Goal: Task Accomplishment & Management: Use online tool/utility

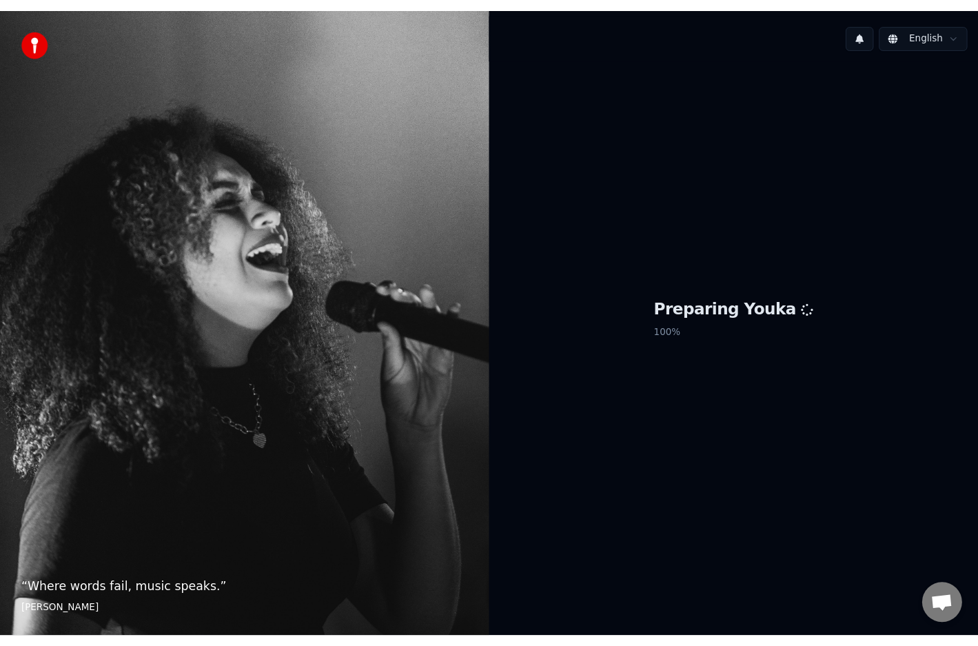
scroll to position [218, 0]
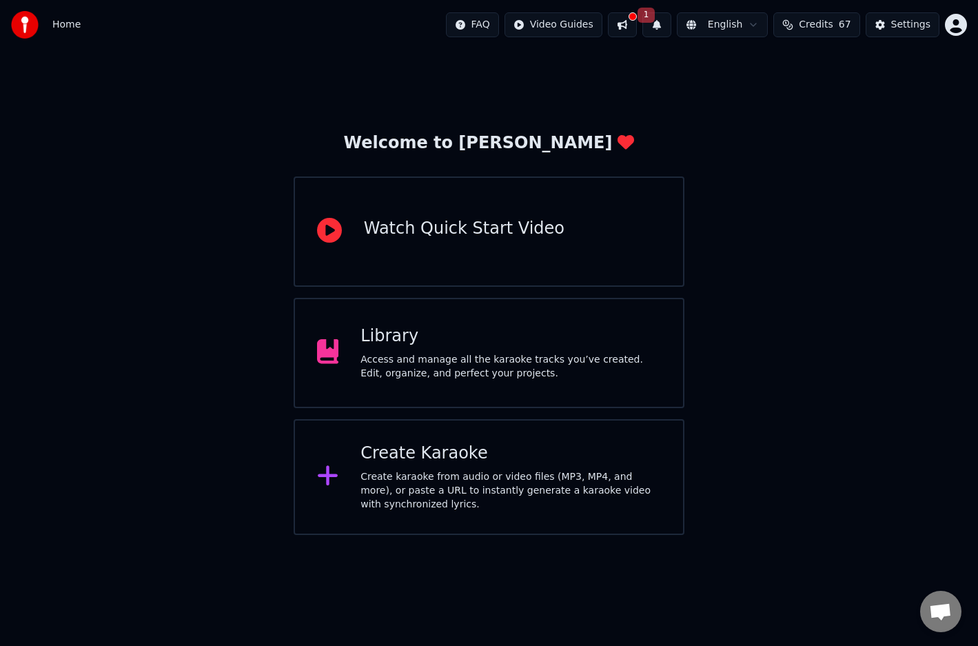
click at [444, 447] on div "Create Karaoke" at bounding box center [510, 453] width 300 height 22
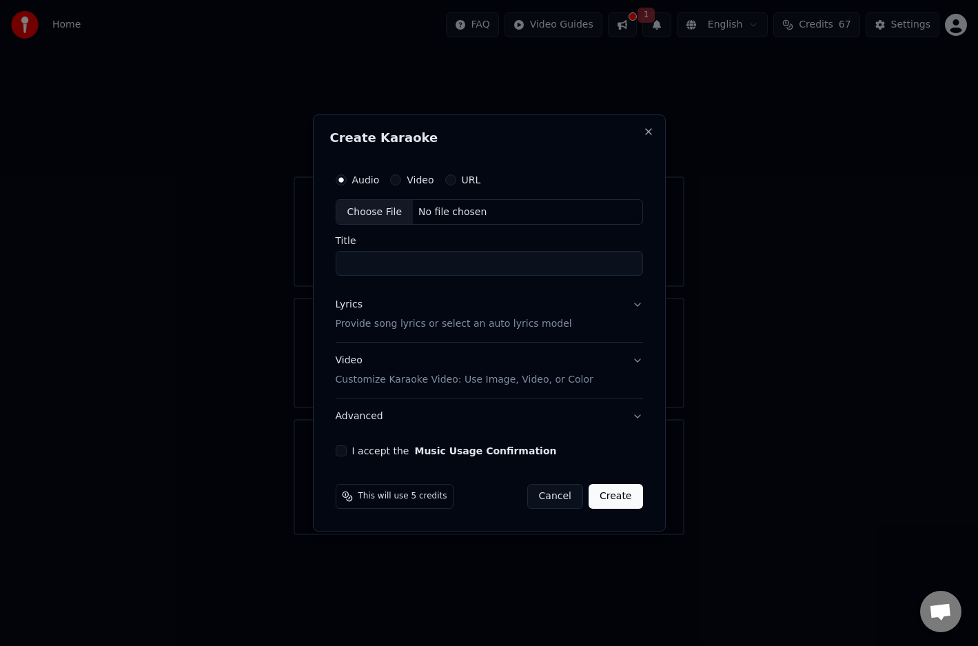
click at [440, 212] on div "No file chosen" at bounding box center [452, 212] width 79 height 14
type input "**********"
drag, startPoint x: 342, startPoint y: 448, endPoint x: 367, endPoint y: 437, distance: 26.5
click at [342, 448] on button "I accept the Music Usage Confirmation" at bounding box center [338, 450] width 11 height 11
click at [622, 499] on button "Create" at bounding box center [618, 496] width 54 height 25
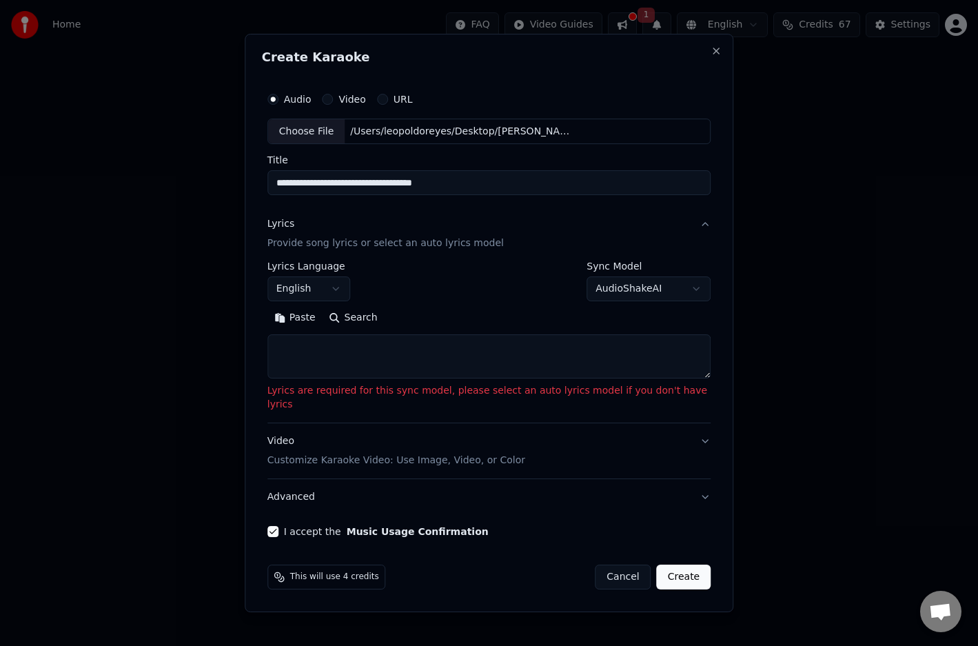
click at [655, 295] on body "Home FAQ Video Guides 1 English Credits 67 Settings Welcome to Youka Watch Quic…" at bounding box center [489, 267] width 978 height 535
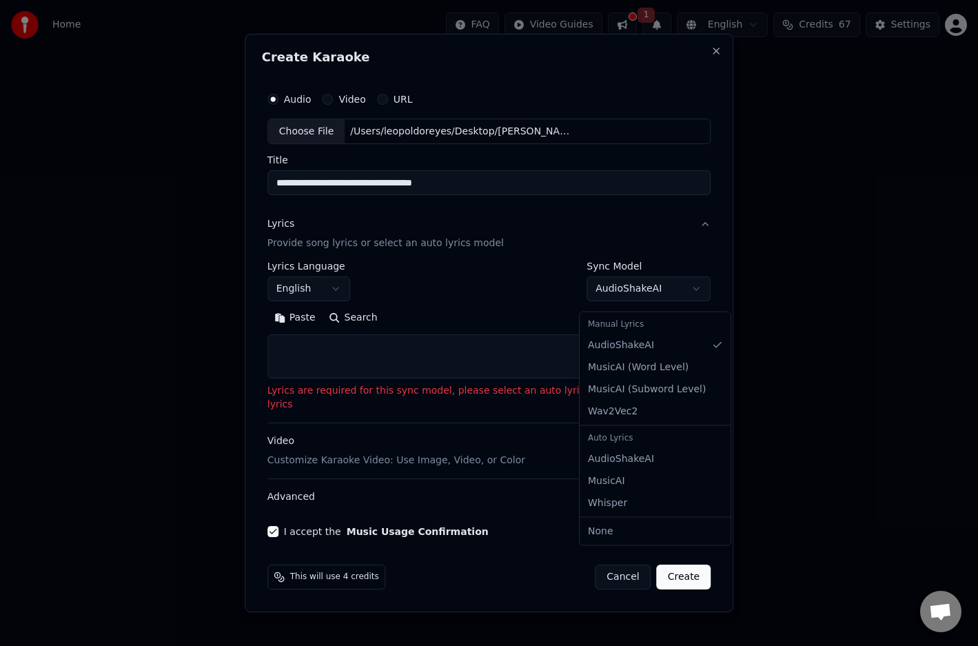
select select "**********"
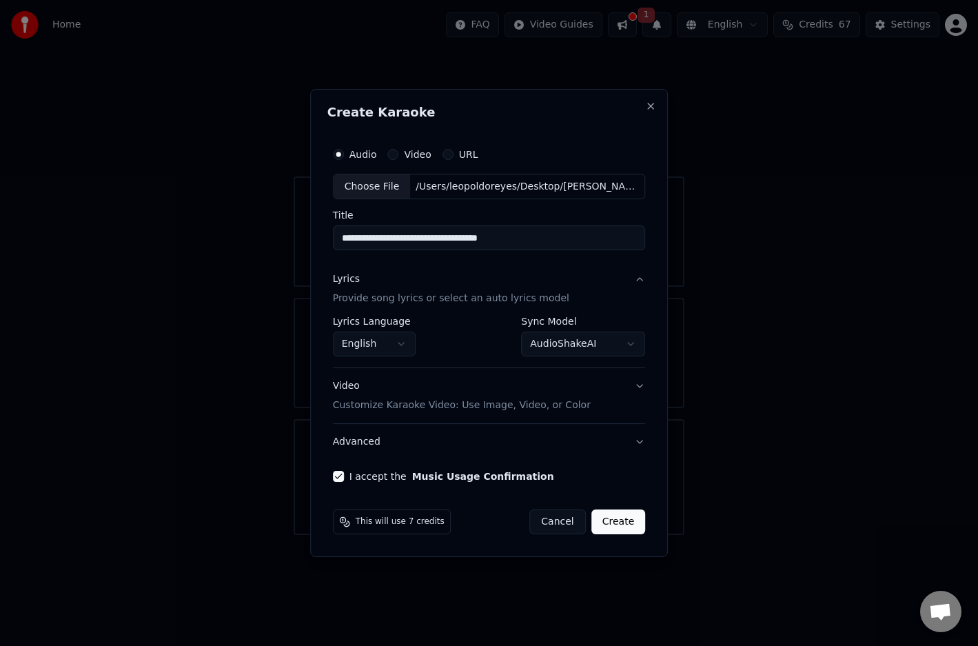
click at [616, 519] on button "Create" at bounding box center [618, 521] width 54 height 25
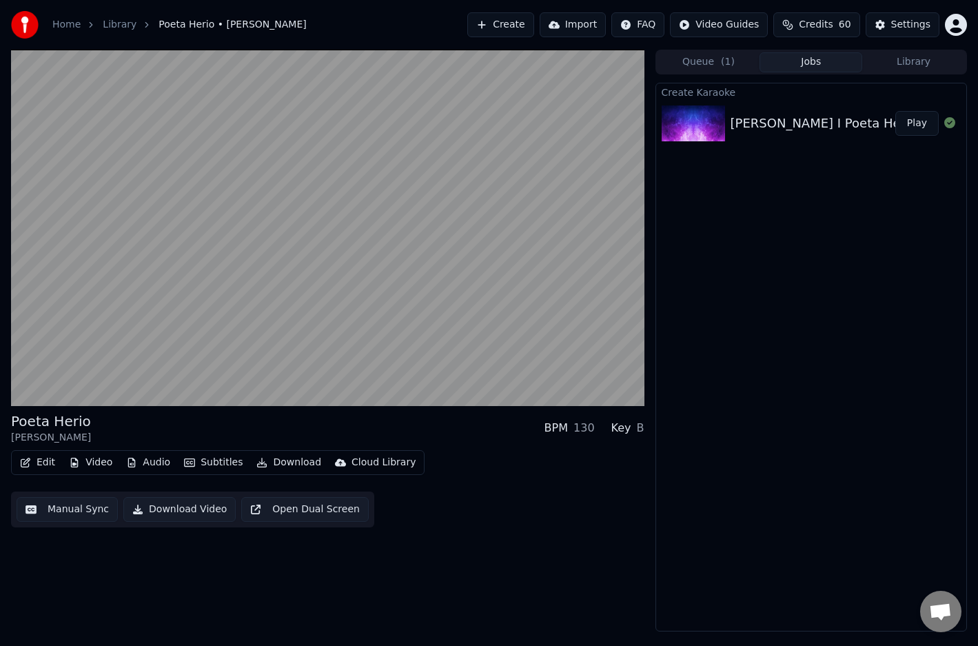
click at [249, 407] on div "Poeta Herio [PERSON_NAME] BPM 130 Key B Edit Video Audio Subtitles Download Clo…" at bounding box center [327, 341] width 633 height 582
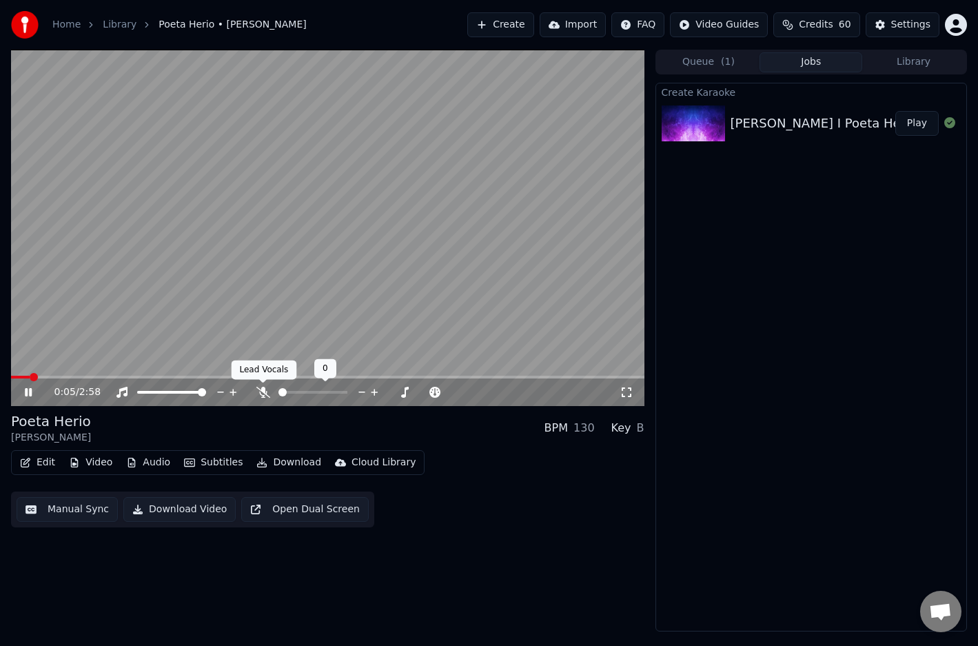
click at [263, 393] on icon at bounding box center [263, 392] width 14 height 11
click at [45, 465] on button "Edit" at bounding box center [37, 462] width 46 height 19
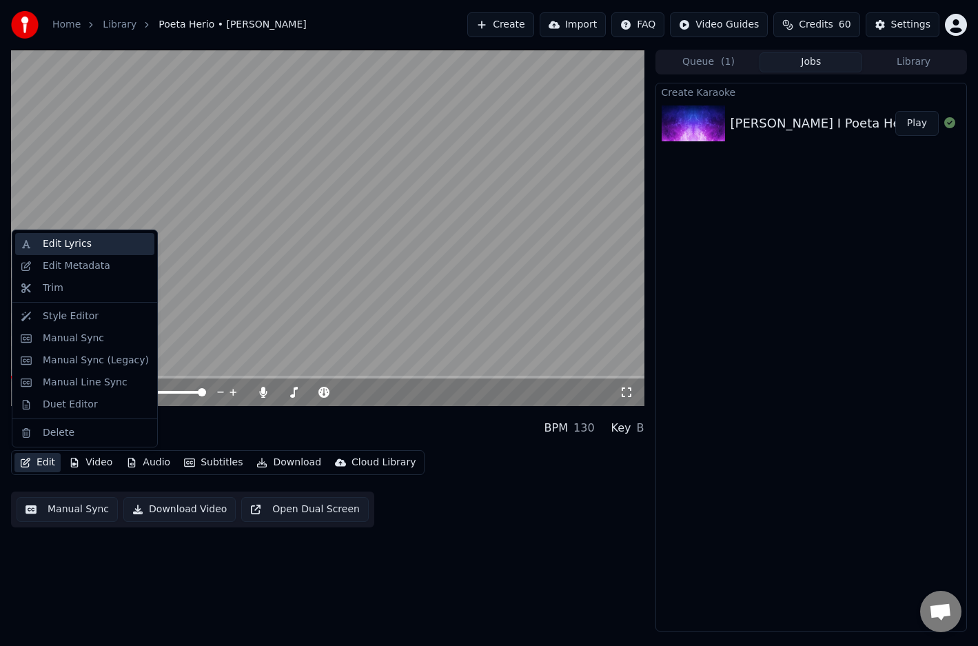
click at [79, 249] on div "Edit Lyrics" at bounding box center [67, 244] width 49 height 14
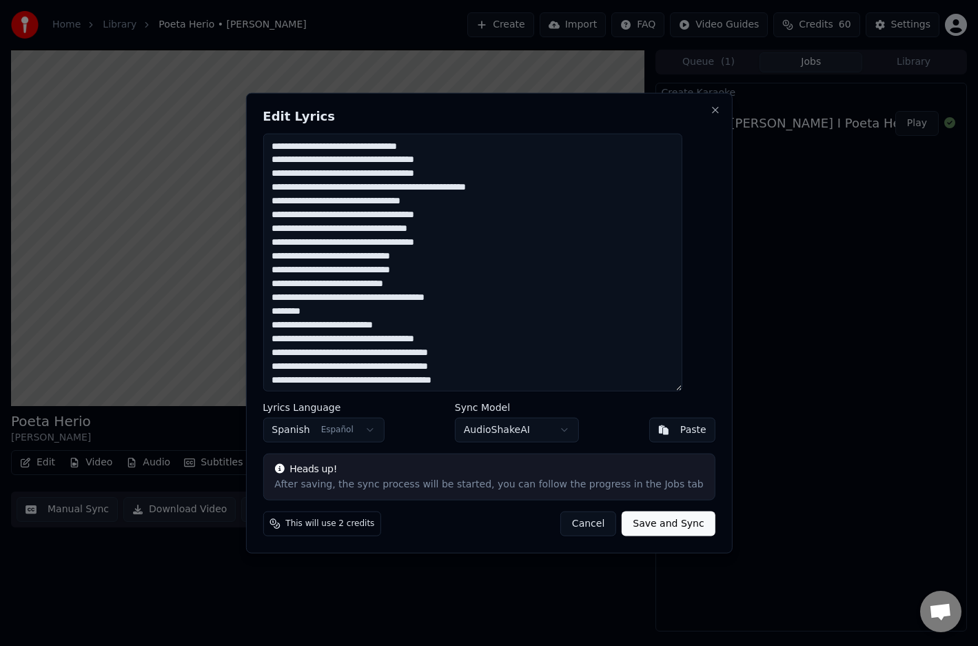
click at [340, 146] on textarea at bounding box center [472, 262] width 419 height 258
click at [359, 158] on textarea at bounding box center [472, 262] width 419 height 258
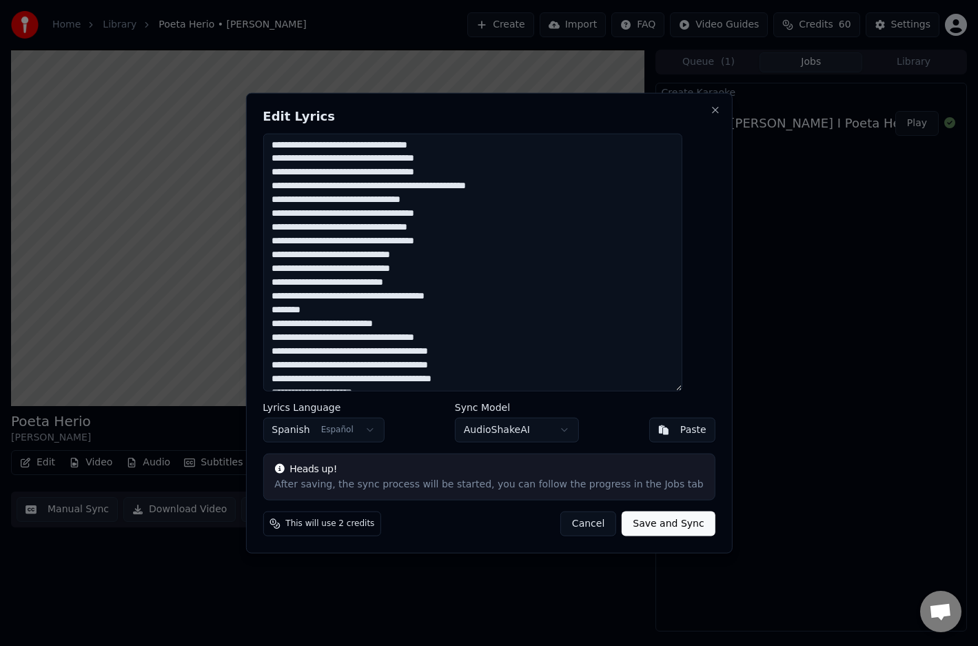
drag, startPoint x: 340, startPoint y: 202, endPoint x: 378, endPoint y: 200, distance: 37.3
click at [344, 201] on textarea at bounding box center [472, 262] width 419 height 258
drag, startPoint x: 357, startPoint y: 215, endPoint x: 376, endPoint y: 207, distance: 20.4
click at [356, 214] on textarea at bounding box center [472, 262] width 419 height 258
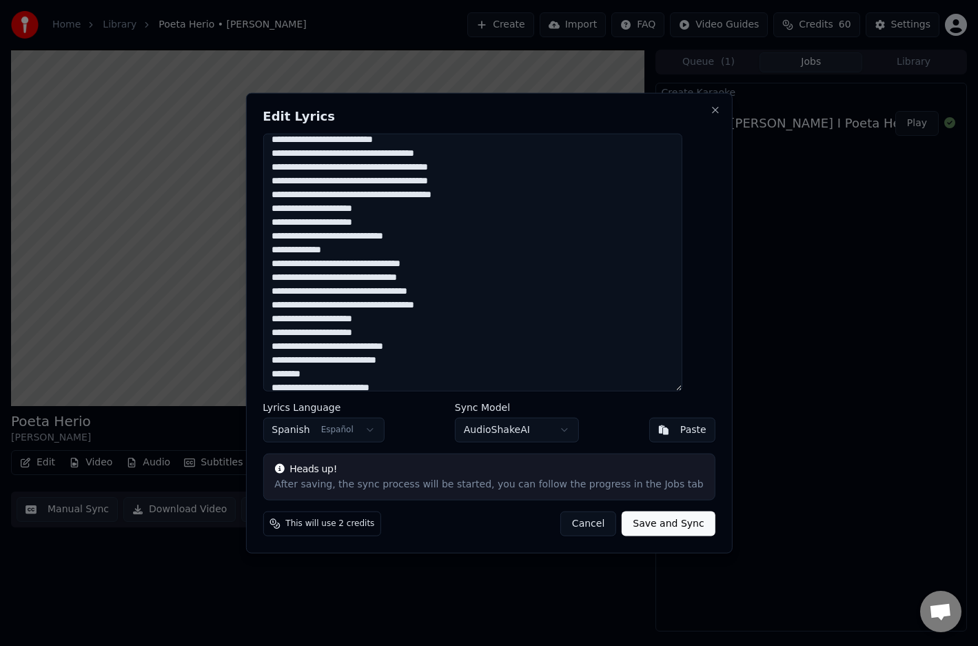
scroll to position [192, 0]
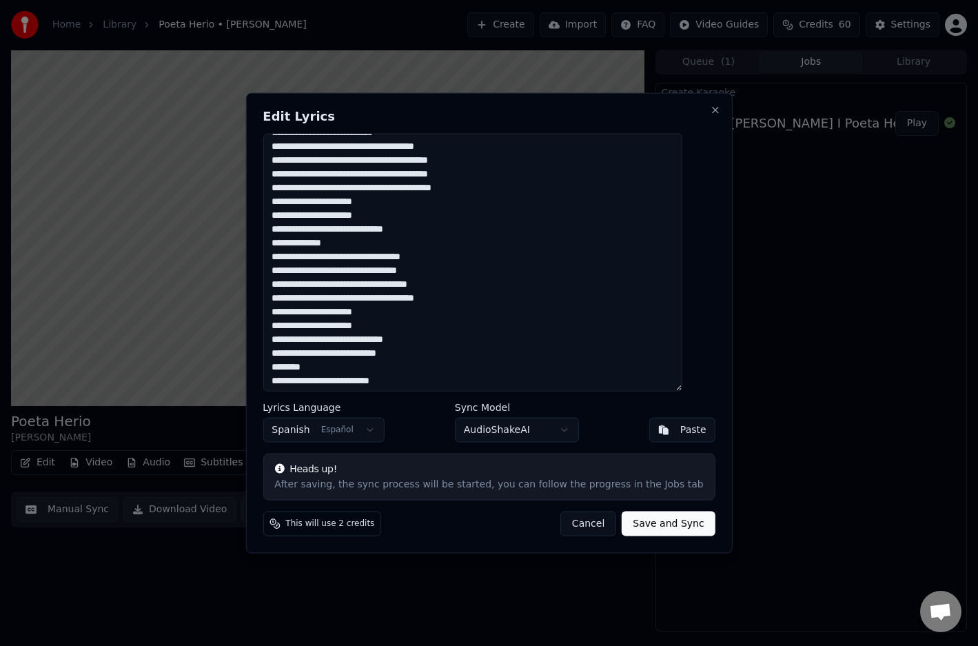
click at [430, 145] on textarea at bounding box center [472, 262] width 419 height 258
click at [339, 160] on textarea at bounding box center [472, 262] width 419 height 258
click at [353, 160] on textarea at bounding box center [472, 262] width 419 height 258
click at [445, 186] on textarea at bounding box center [472, 262] width 419 height 258
click at [336, 266] on textarea at bounding box center [472, 262] width 419 height 258
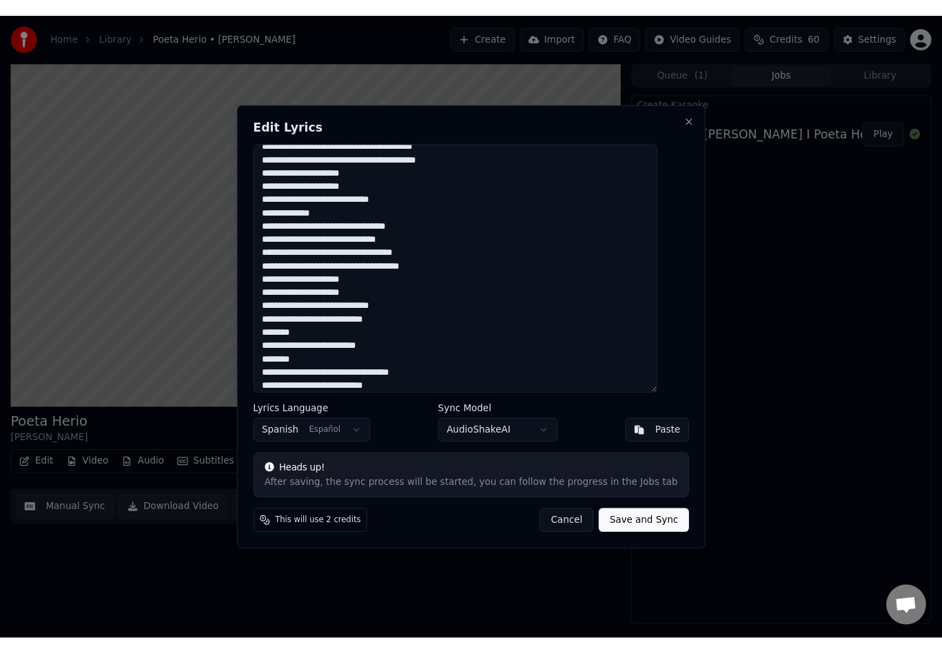
scroll to position [236, 0]
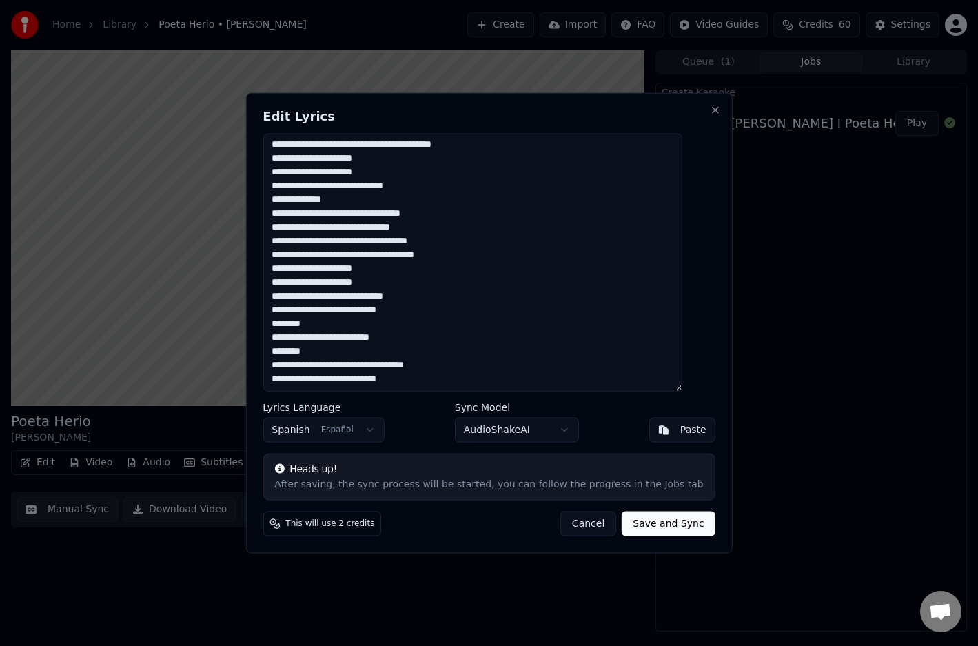
click at [342, 339] on textarea at bounding box center [472, 262] width 419 height 258
click at [418, 363] on textarea at bounding box center [472, 262] width 419 height 258
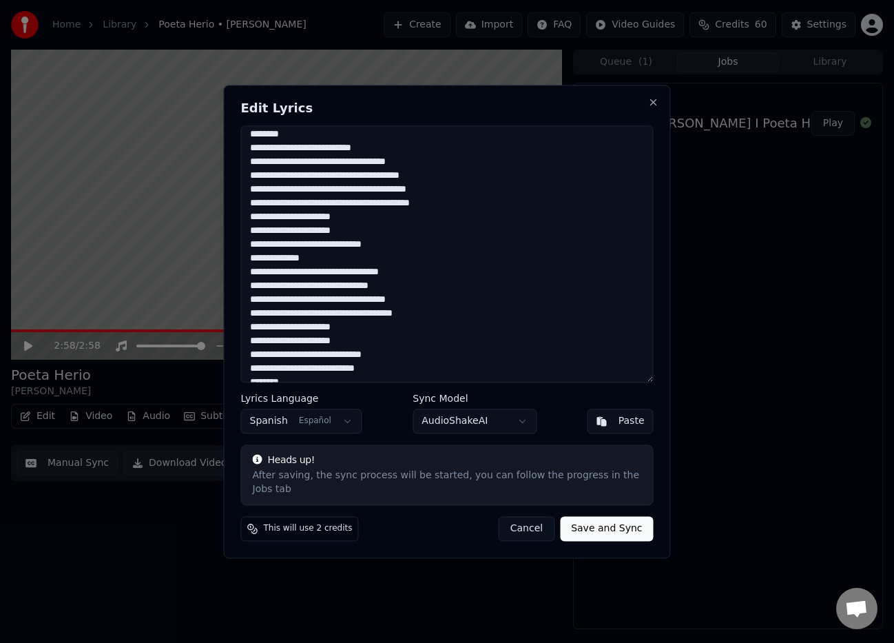
scroll to position [0, 0]
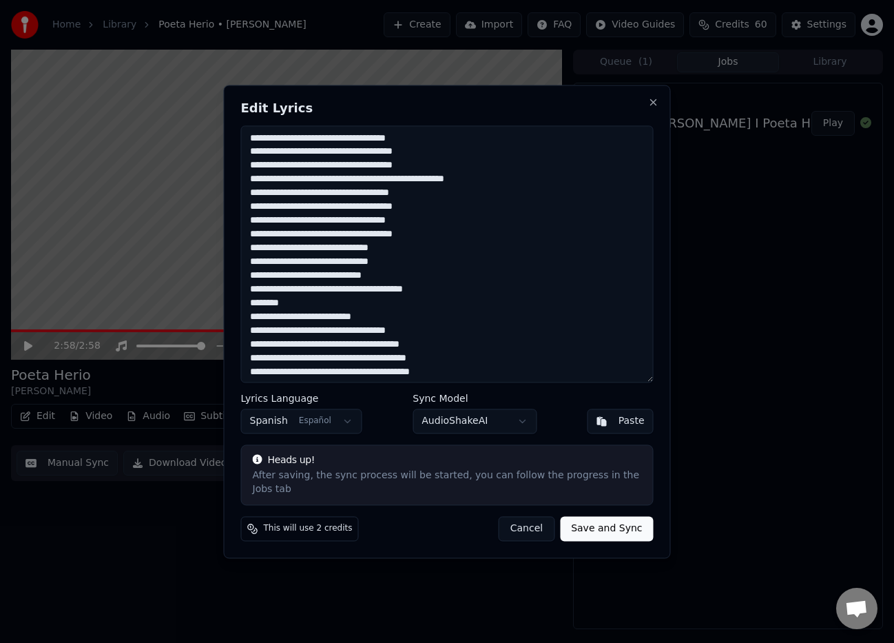
click at [324, 149] on textarea at bounding box center [447, 253] width 413 height 257
click at [315, 208] on textarea at bounding box center [447, 253] width 413 height 257
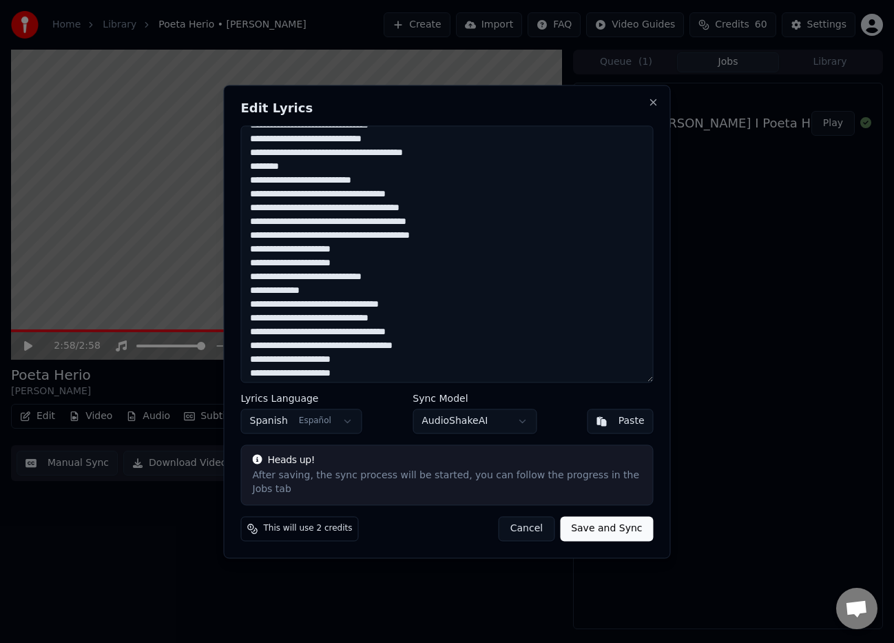
scroll to position [139, 0]
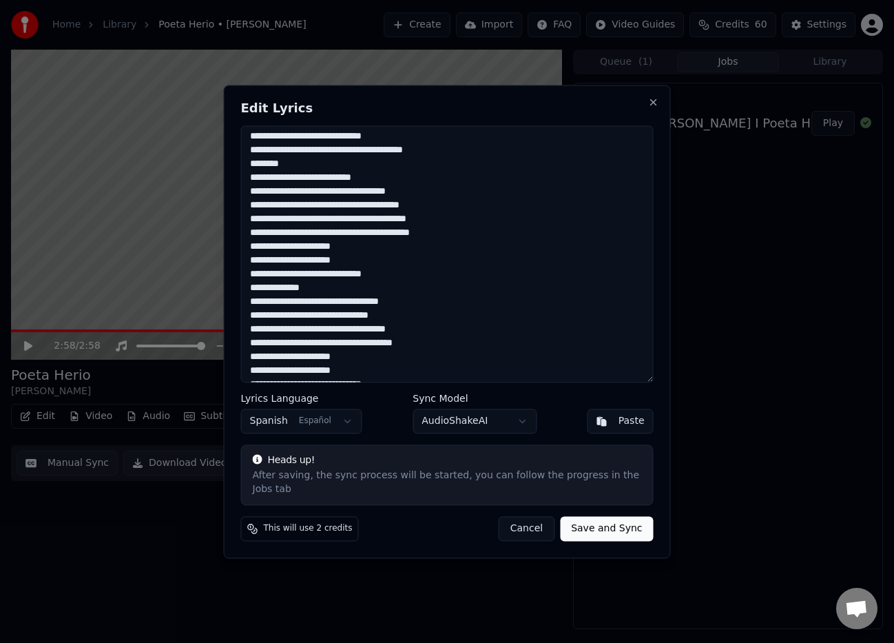
click at [382, 194] on textarea at bounding box center [447, 253] width 413 height 257
click at [256, 207] on textarea at bounding box center [447, 253] width 413 height 257
click at [407, 236] on textarea at bounding box center [447, 253] width 413 height 257
click at [299, 302] on textarea at bounding box center [447, 253] width 413 height 257
click at [305, 301] on textarea at bounding box center [447, 253] width 413 height 257
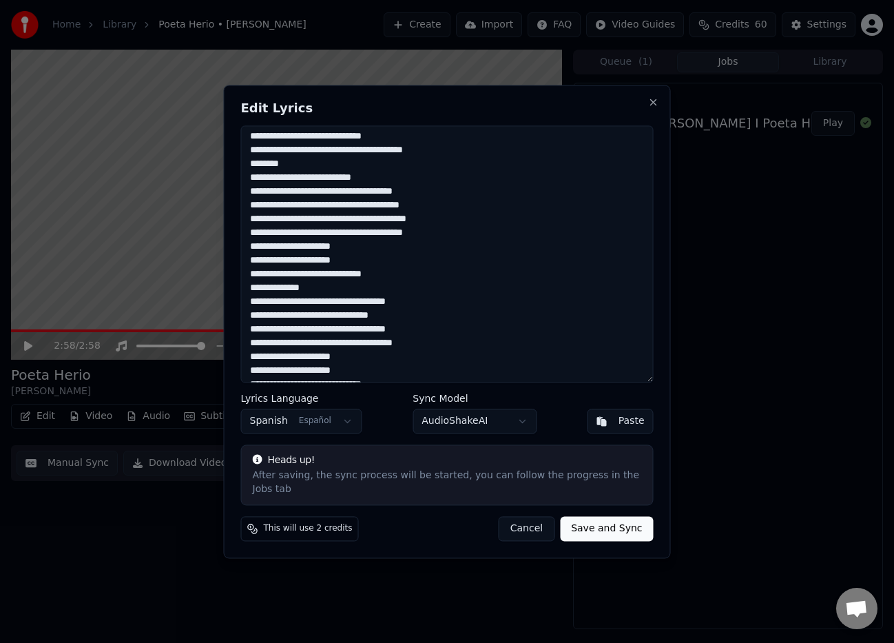
click at [294, 314] on textarea at bounding box center [447, 253] width 413 height 257
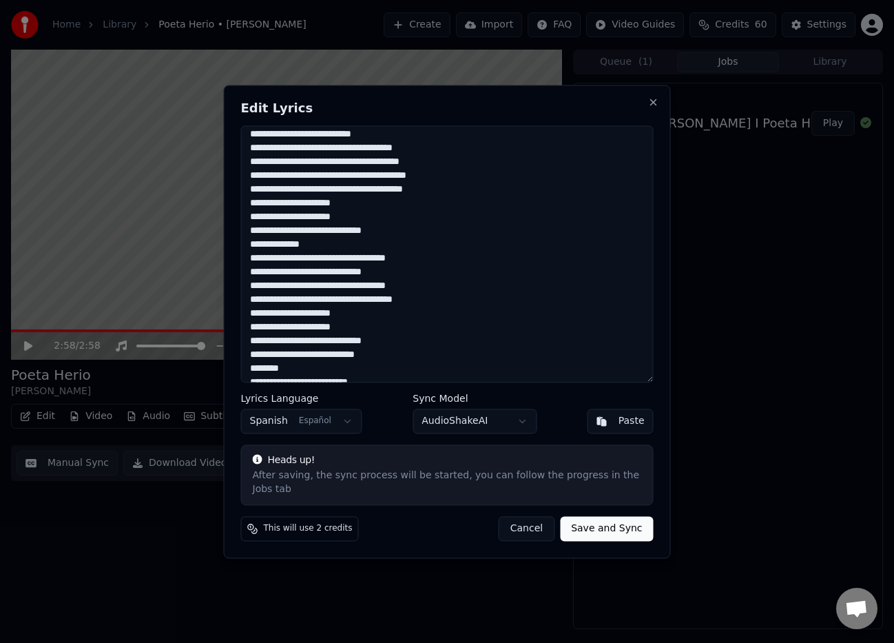
scroll to position [198, 0]
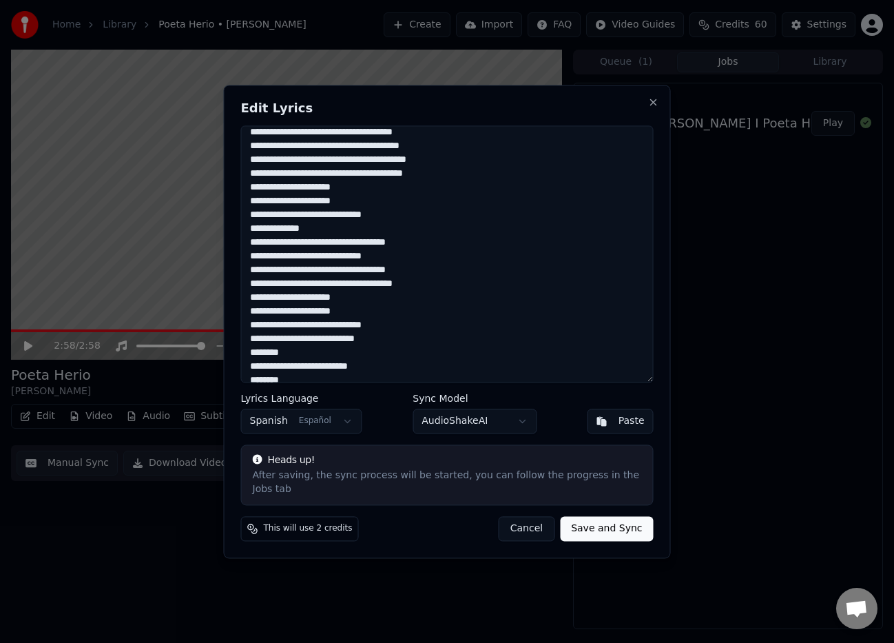
click at [402, 285] on textarea at bounding box center [447, 253] width 413 height 257
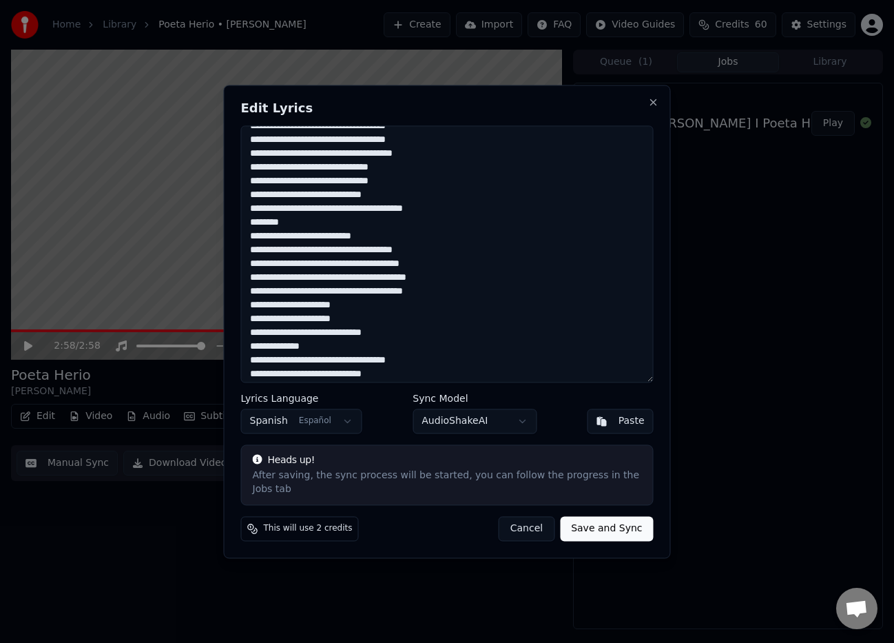
scroll to position [83, 0]
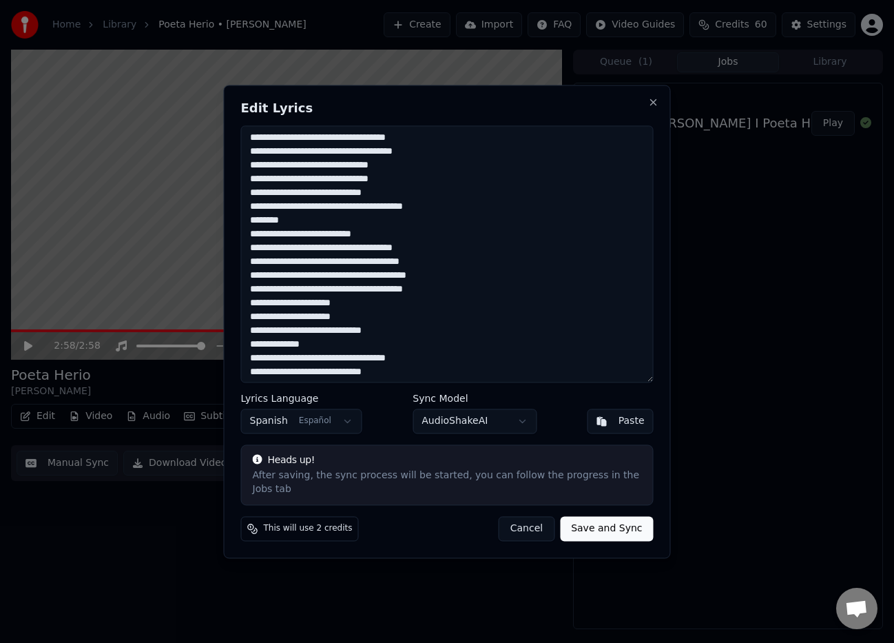
click at [403, 151] on textarea at bounding box center [447, 253] width 413 height 257
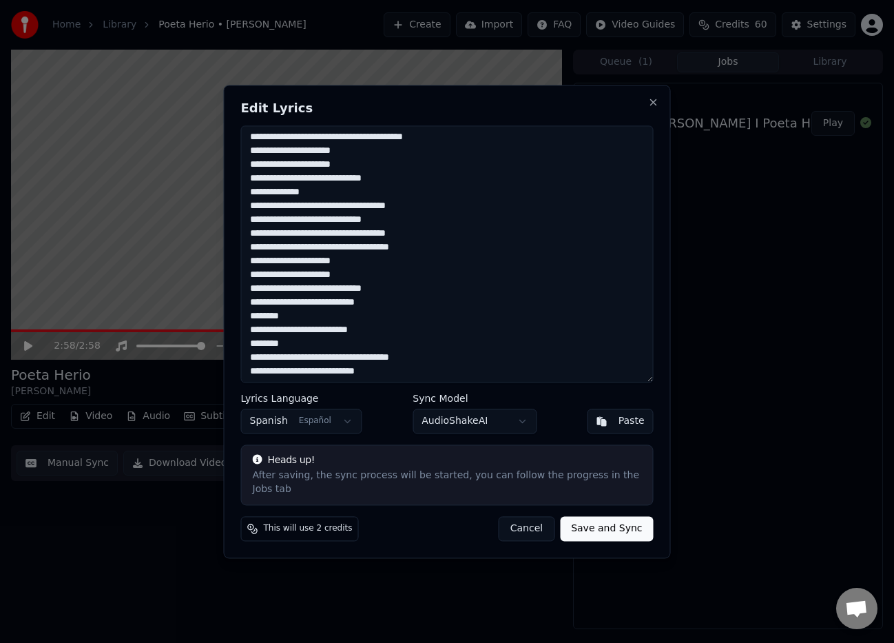
scroll to position [237, 0]
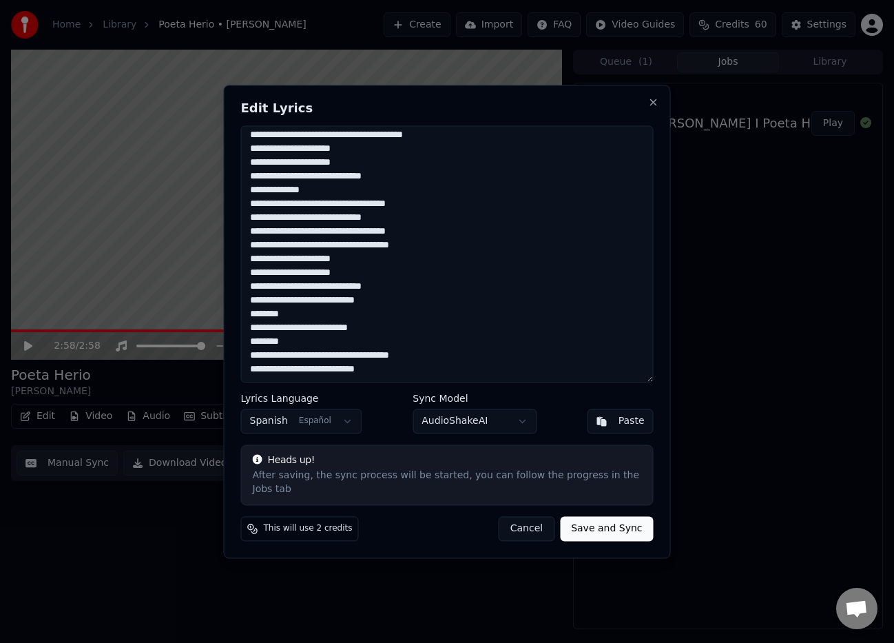
drag, startPoint x: 302, startPoint y: 327, endPoint x: 252, endPoint y: 328, distance: 50.3
click at [252, 328] on textarea at bounding box center [447, 253] width 413 height 257
click at [388, 329] on textarea at bounding box center [447, 253] width 413 height 257
click at [274, 342] on textarea at bounding box center [447, 253] width 413 height 257
type textarea "**********"
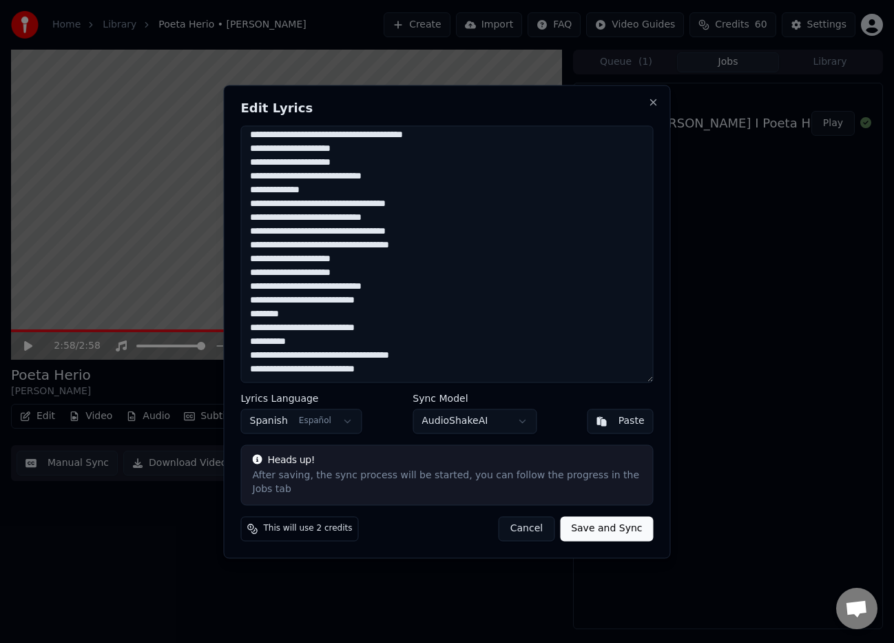
click at [607, 529] on button "Save and Sync" at bounding box center [606, 528] width 93 height 25
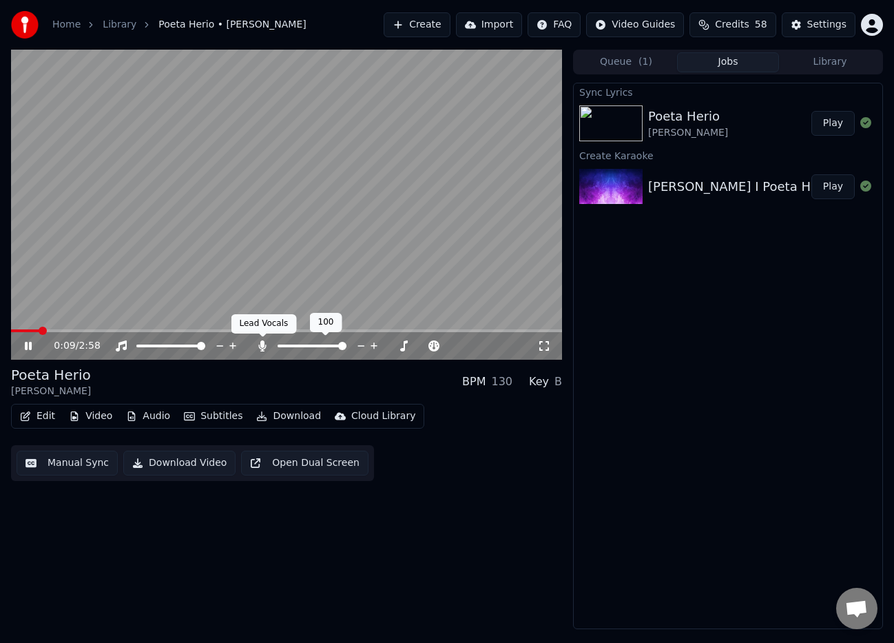
click at [261, 346] on icon at bounding box center [263, 345] width 8 height 11
click at [261, 345] on icon at bounding box center [263, 345] width 14 height 11
click at [260, 345] on icon at bounding box center [263, 345] width 8 height 11
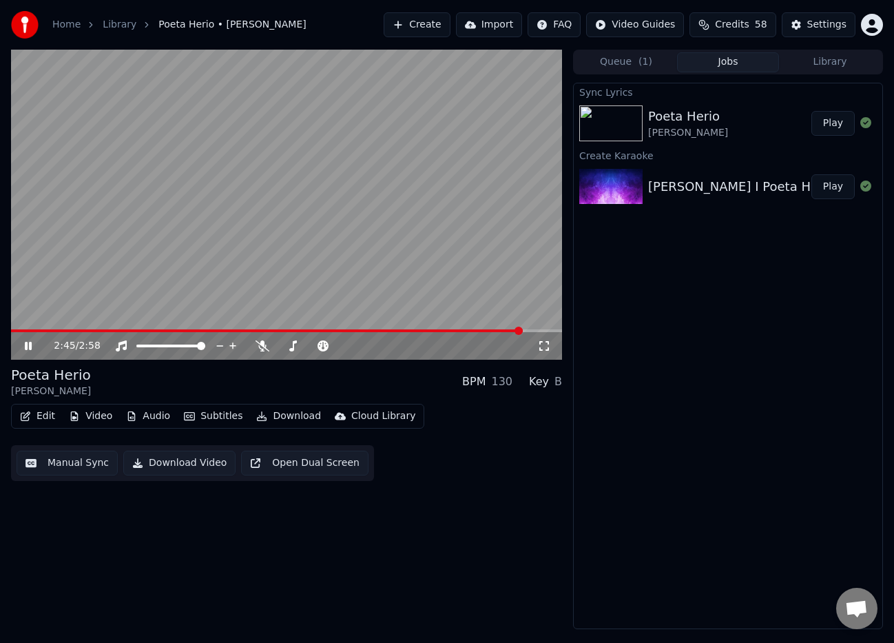
click at [30, 413] on icon "button" at bounding box center [25, 416] width 11 height 10
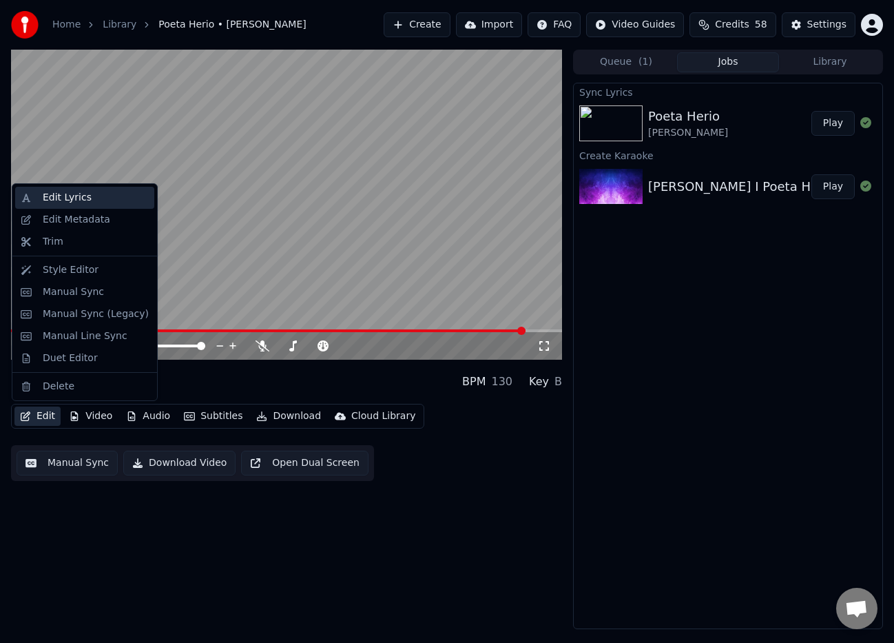
click at [54, 199] on div "Edit Lyrics" at bounding box center [67, 198] width 49 height 14
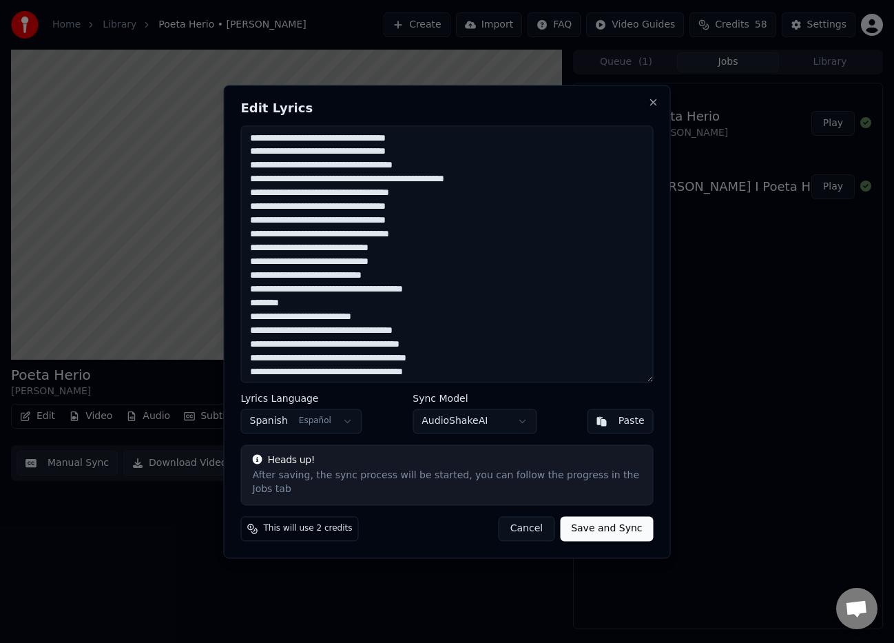
click at [326, 166] on textarea at bounding box center [447, 253] width 413 height 257
click at [504, 177] on textarea at bounding box center [447, 253] width 413 height 257
click at [325, 223] on textarea at bounding box center [447, 253] width 413 height 257
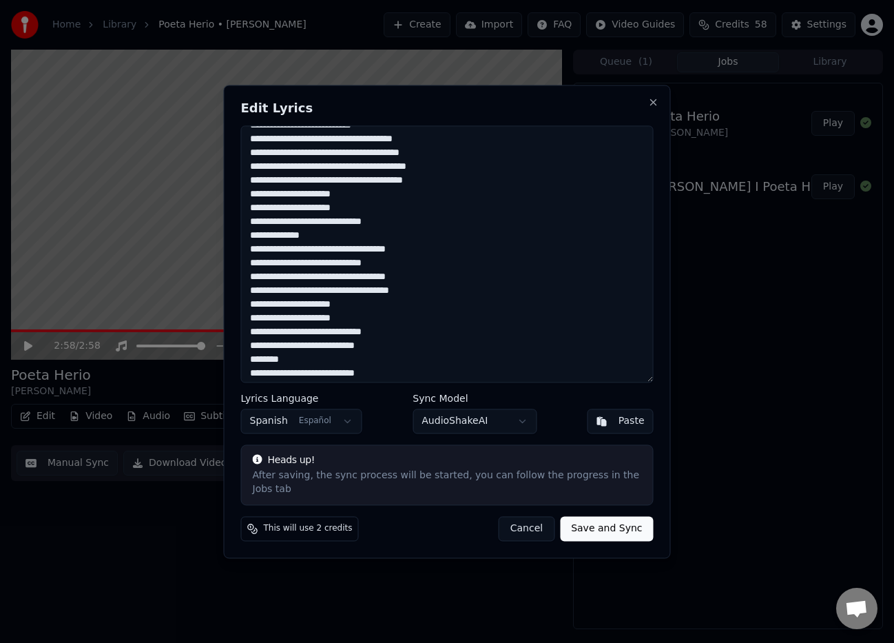
scroll to position [193, 0]
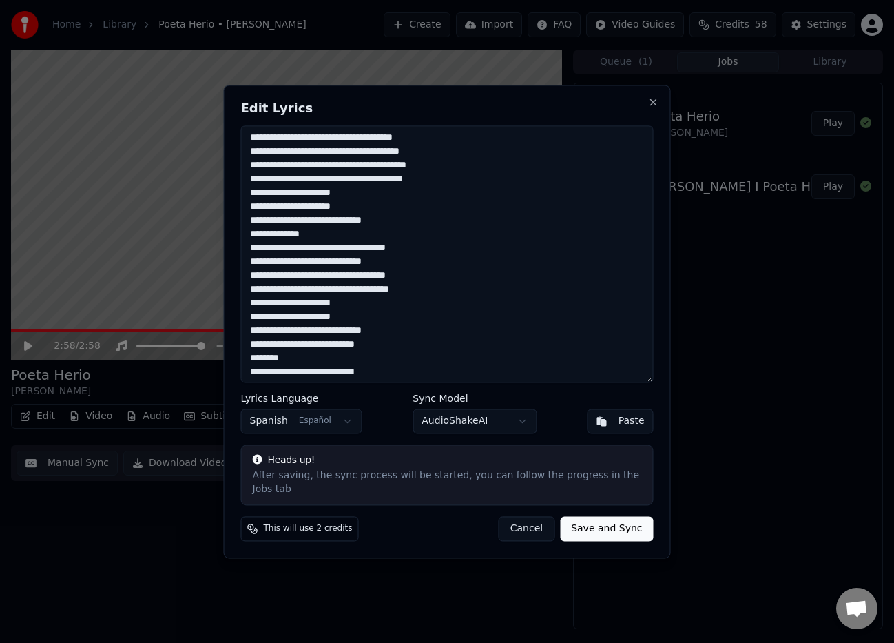
click at [304, 247] on textarea at bounding box center [447, 253] width 413 height 257
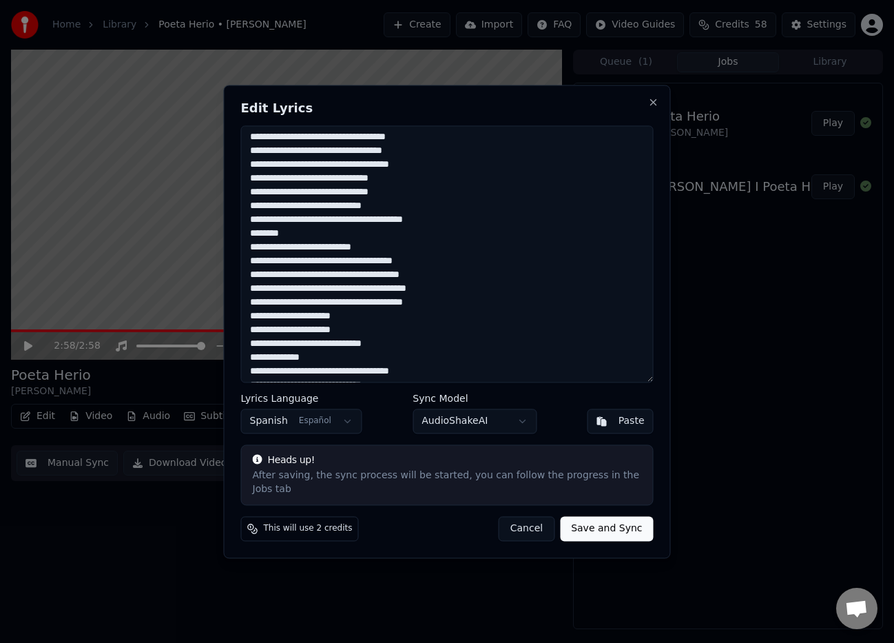
scroll to position [237, 0]
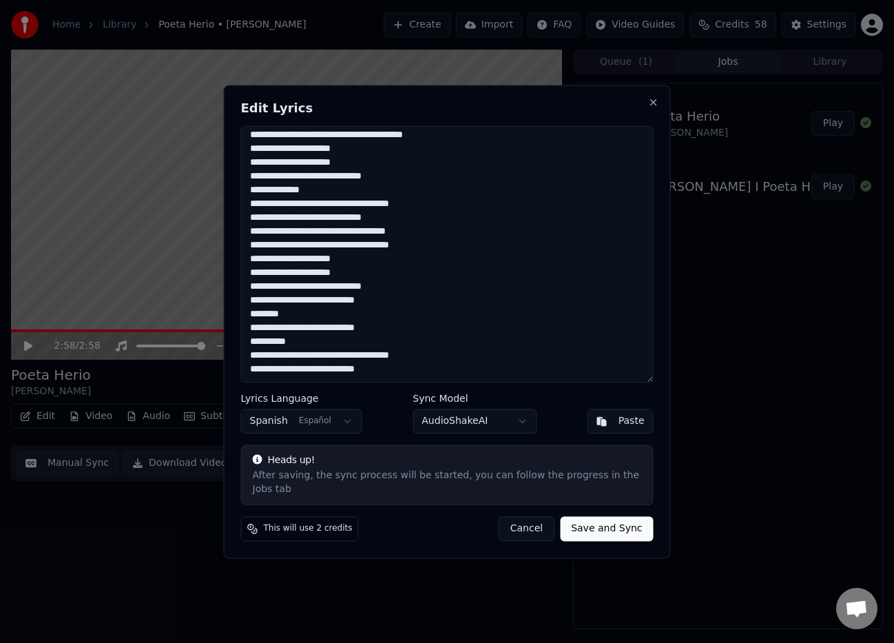
click at [252, 218] on textarea at bounding box center [447, 253] width 413 height 257
click at [280, 340] on textarea at bounding box center [447, 253] width 413 height 257
type textarea "**********"
click at [622, 540] on button "Save and Sync" at bounding box center [606, 528] width 93 height 25
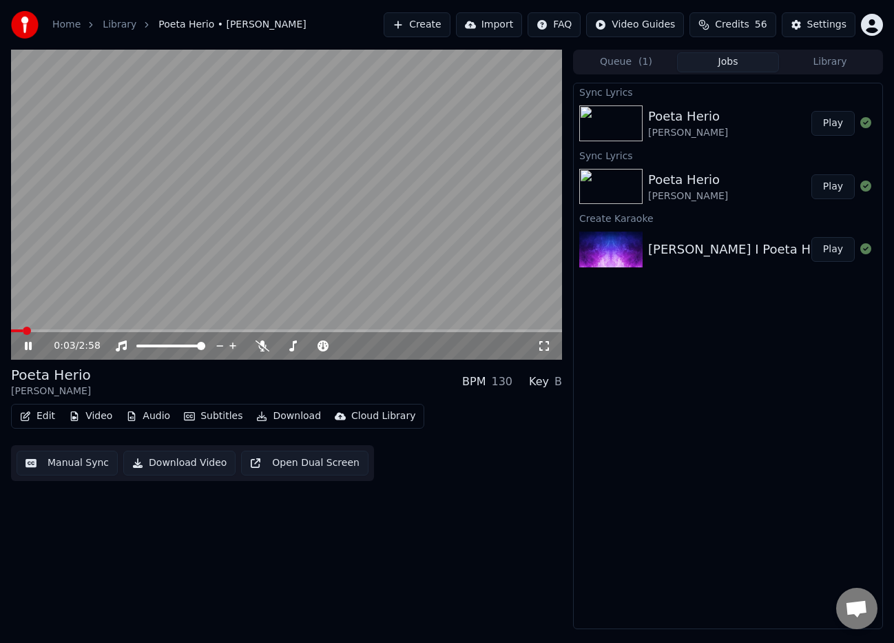
click at [30, 347] on icon at bounding box center [28, 346] width 7 height 8
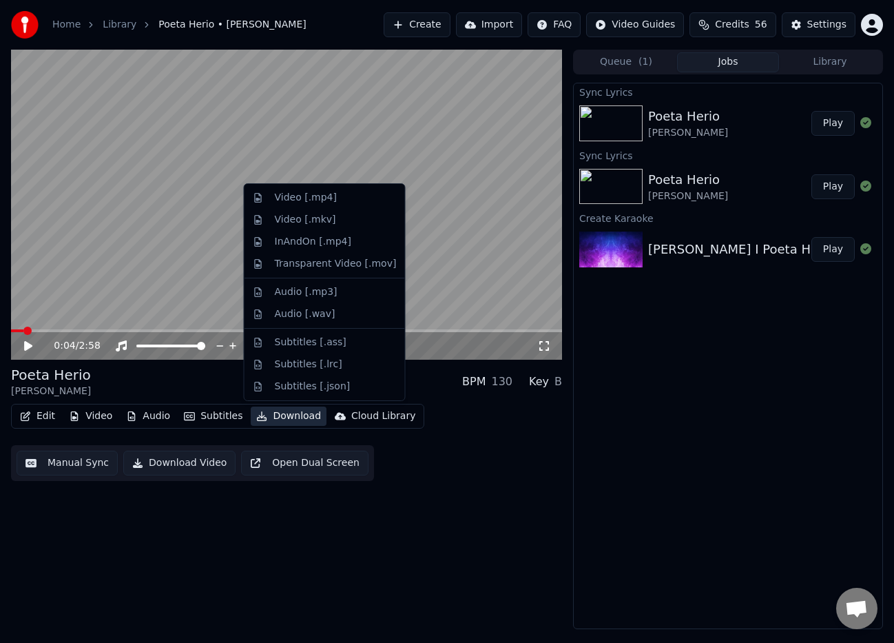
click at [289, 416] on button "Download" at bounding box center [289, 416] width 76 height 19
click at [314, 196] on div "Video [.mp4]" at bounding box center [306, 198] width 62 height 14
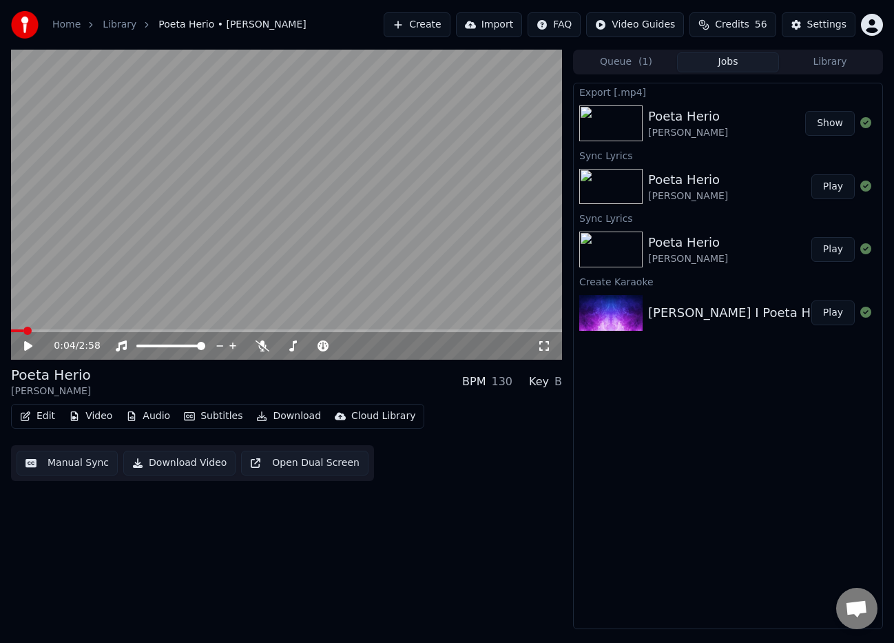
click at [825, 122] on button "Show" at bounding box center [831, 123] width 50 height 25
